Goal: Task Accomplishment & Management: Manage account settings

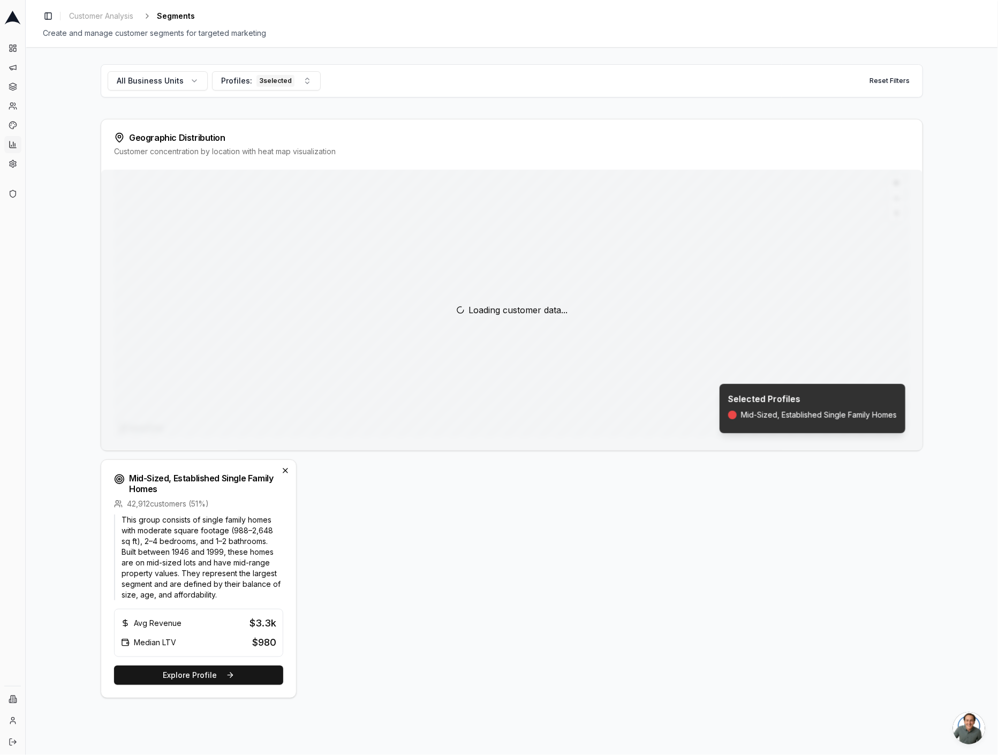
click at [301, 568] on div "Mid-Sized, Established Single Family Homes 42,912 customers ( 51 %) This group …" at bounding box center [512, 578] width 822 height 239
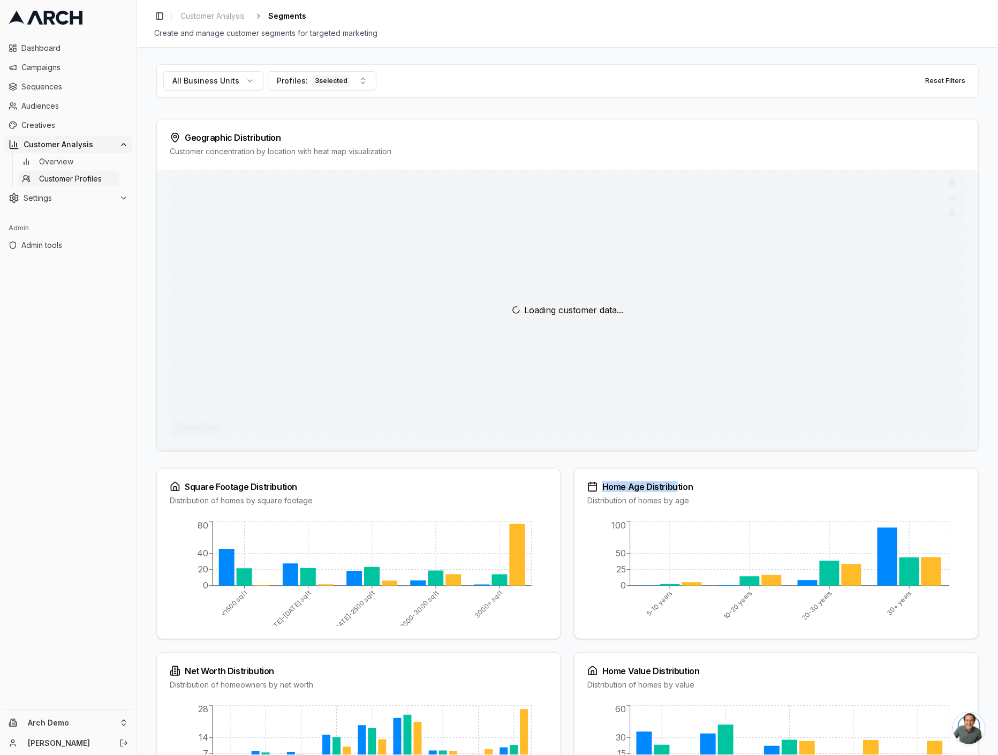
drag, startPoint x: 602, startPoint y: 483, endPoint x: 676, endPoint y: 484, distance: 74.4
click at [676, 484] on div "Home Age Distribution" at bounding box center [776, 486] width 378 height 11
click at [679, 484] on div "Home Age Distribution" at bounding box center [776, 486] width 378 height 11
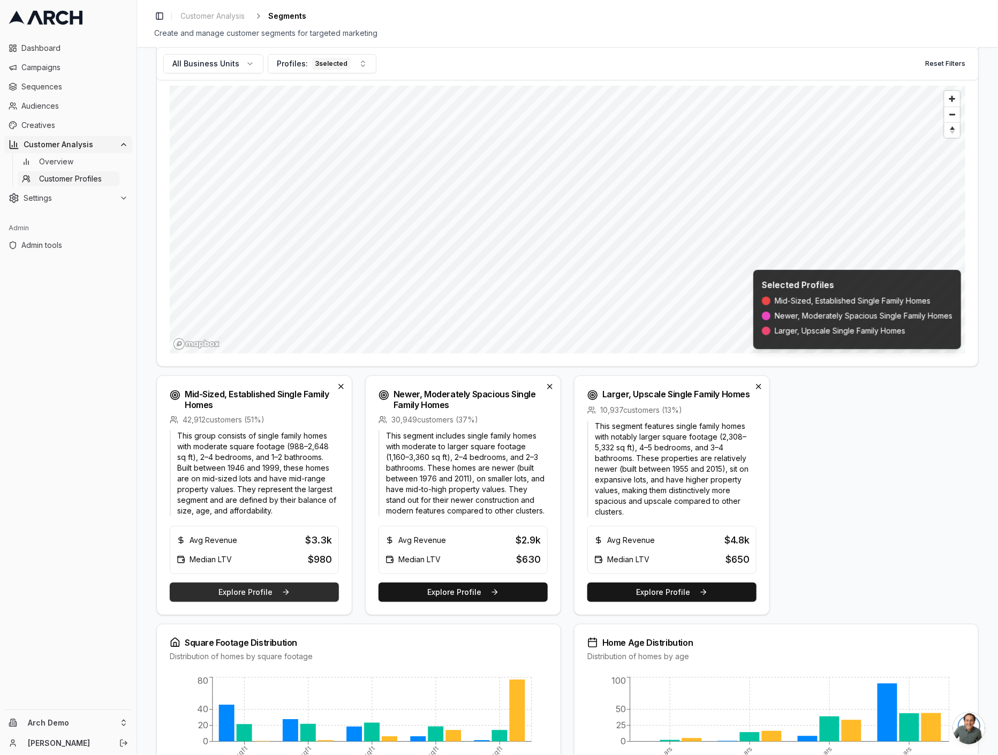
click at [287, 594] on button "Explore Profile" at bounding box center [254, 591] width 169 height 19
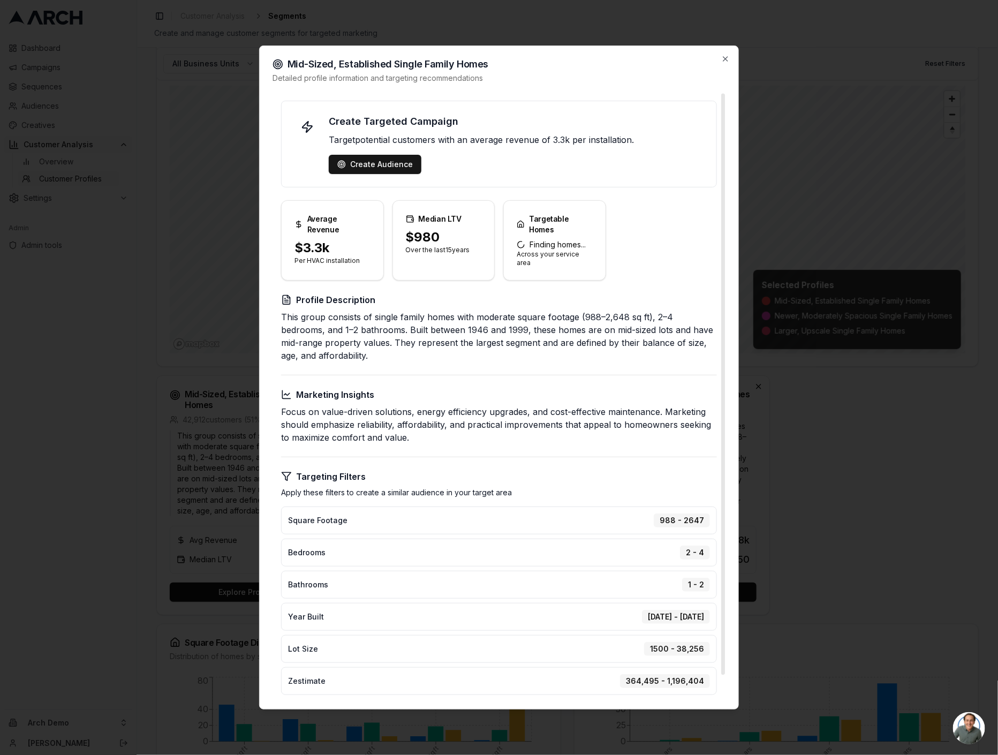
scroll to position [1, 0]
drag, startPoint x: 331, startPoint y: 232, endPoint x: 292, endPoint y: 229, distance: 38.7
click at [292, 239] on div "$3.3k Per HVAC installation" at bounding box center [333, 258] width 102 height 39
click at [344, 224] on div "Average Revenue" at bounding box center [333, 219] width 102 height 39
click at [370, 164] on div "Create Audience" at bounding box center [374, 163] width 75 height 11
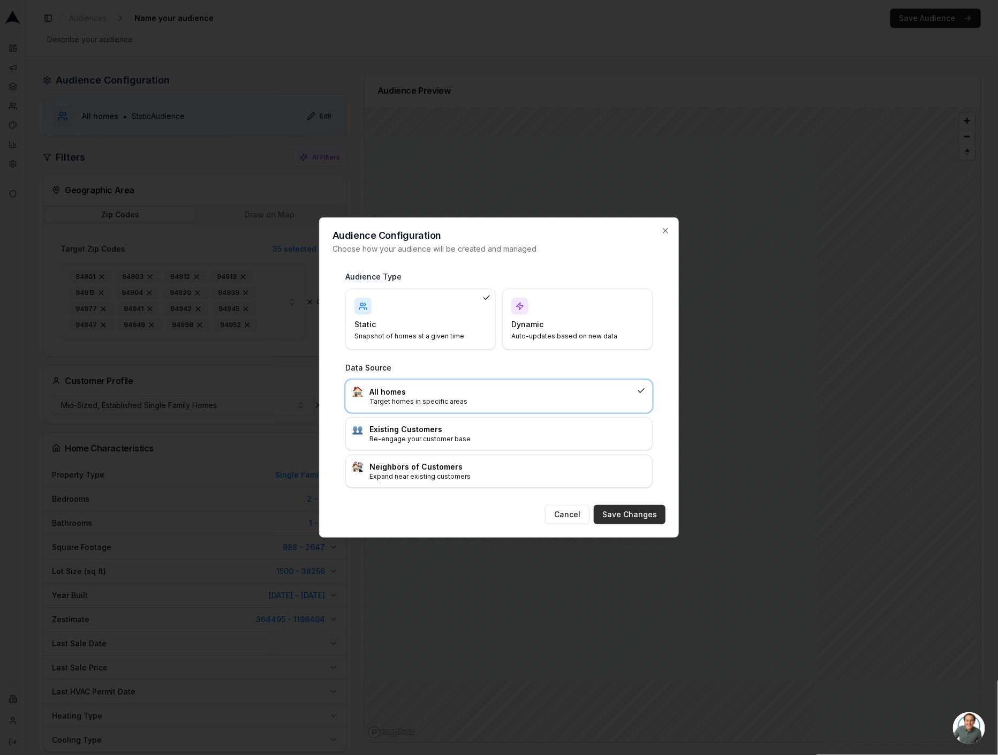
click at [632, 509] on button "Save Changes" at bounding box center [630, 514] width 72 height 19
